Goal: Task Accomplishment & Management: Use online tool/utility

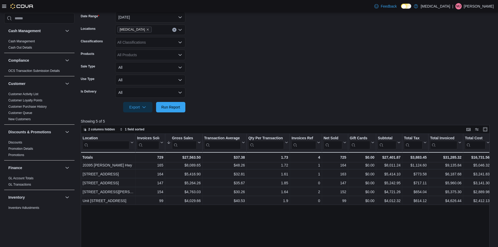
scroll to position [267, 0]
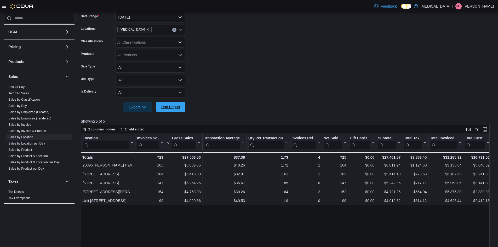
click at [177, 108] on span "Run Report" at bounding box center [170, 106] width 19 height 5
click at [164, 102] on span "Run Report" at bounding box center [170, 107] width 23 height 10
click at [168, 107] on span "Run Report" at bounding box center [170, 106] width 19 height 5
click at [176, 107] on span "Run Report" at bounding box center [170, 106] width 19 height 5
click at [19, 89] on span "End Of Day" at bounding box center [16, 87] width 16 height 4
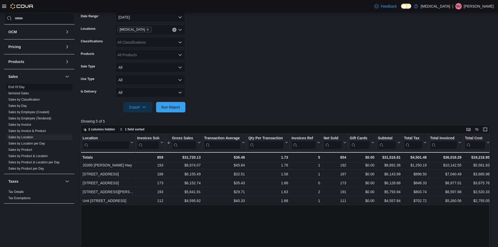
click at [19, 86] on link "End Of Day" at bounding box center [16, 87] width 16 height 4
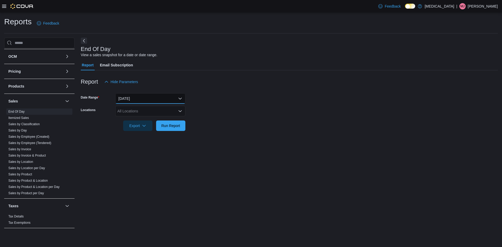
click at [152, 100] on button "[DATE]" at bounding box center [150, 98] width 70 height 10
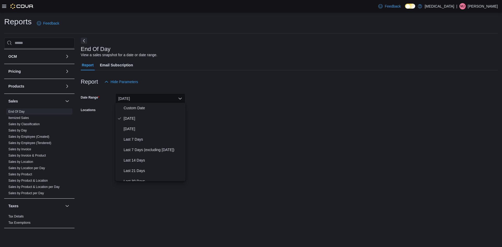
drag, startPoint x: 240, startPoint y: 119, endPoint x: 194, endPoint y: 108, distance: 47.4
click at [238, 119] on div at bounding box center [289, 118] width 417 height 4
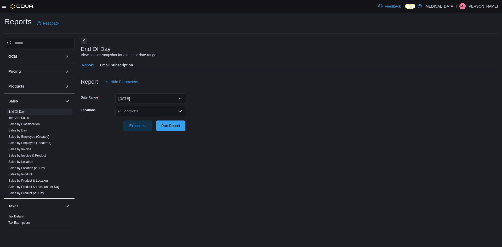
click at [161, 106] on div "All Locations" at bounding box center [150, 111] width 70 height 10
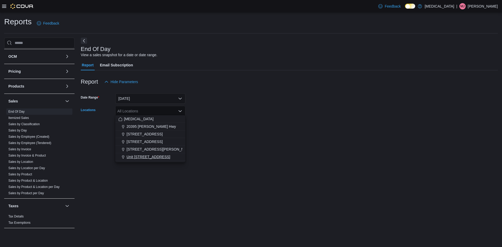
click at [156, 157] on span "Unit [STREET_ADDRESS]" at bounding box center [149, 156] width 44 height 5
click at [155, 170] on div "End Of Day View a sales snapshot for a date or date range. Report Email Subscri…" at bounding box center [289, 136] width 417 height 196
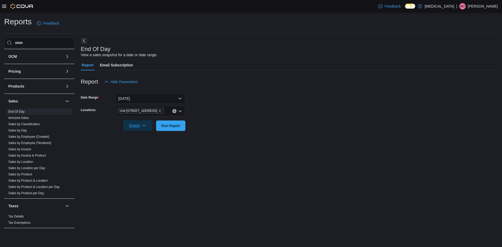
click at [144, 127] on span "Export" at bounding box center [137, 125] width 23 height 10
click at [145, 145] on span "Export to Pdf" at bounding box center [140, 146] width 24 height 4
